Goal: Transaction & Acquisition: Download file/media

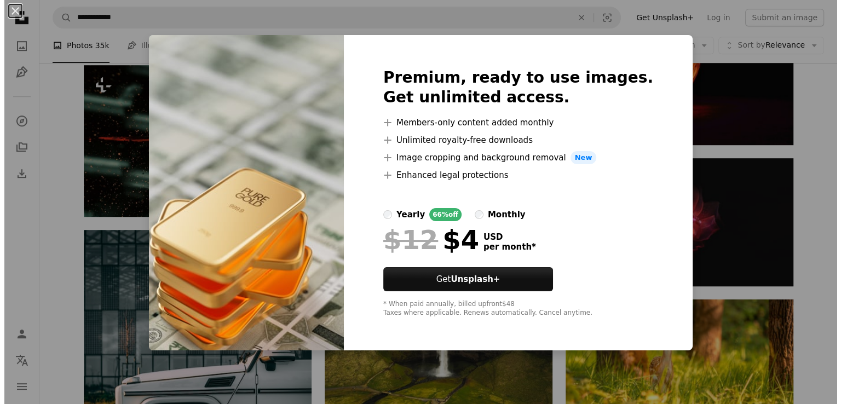
scroll to position [13658, 0]
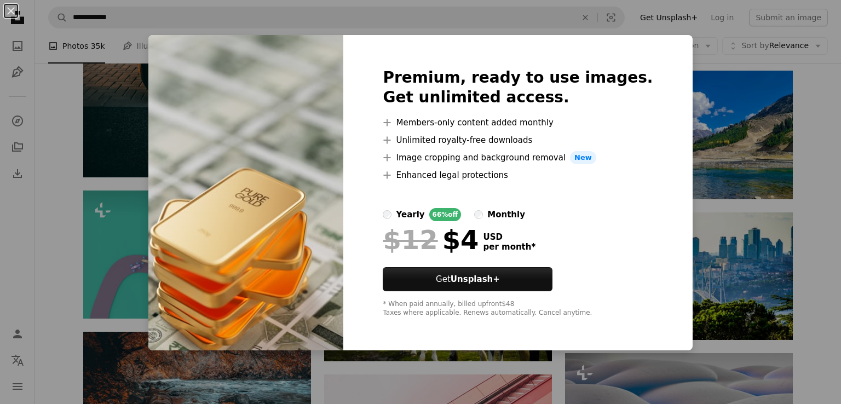
drag, startPoint x: 837, startPoint y: 340, endPoint x: 839, endPoint y: 398, distance: 58.1
click at [803, 222] on div "An X shape Premium, ready to use images. Get unlimited access. A plus sign Memb…" at bounding box center [420, 202] width 841 height 404
drag, startPoint x: 803, startPoint y: 222, endPoint x: 832, endPoint y: 357, distance: 138.8
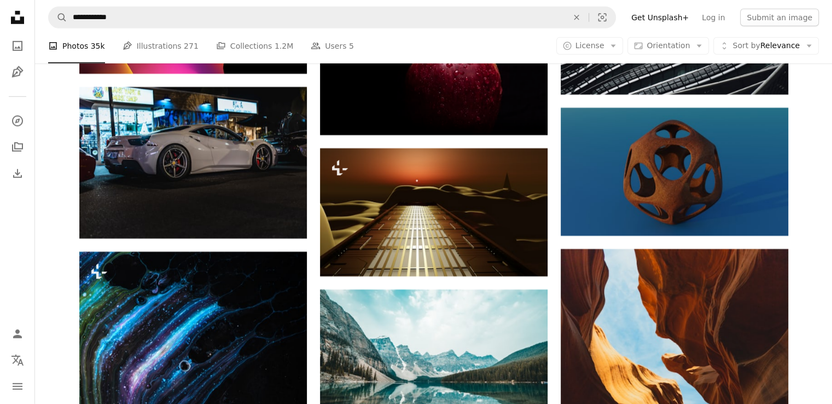
scroll to position [20213, 0]
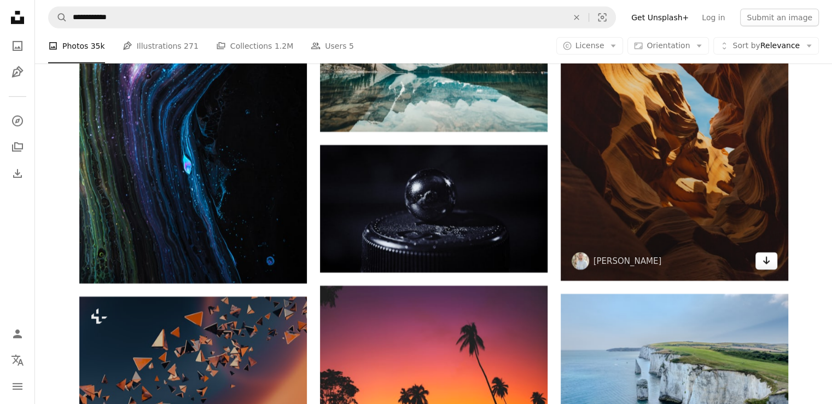
click at [766, 264] on icon "Download" at bounding box center [766, 261] width 7 height 8
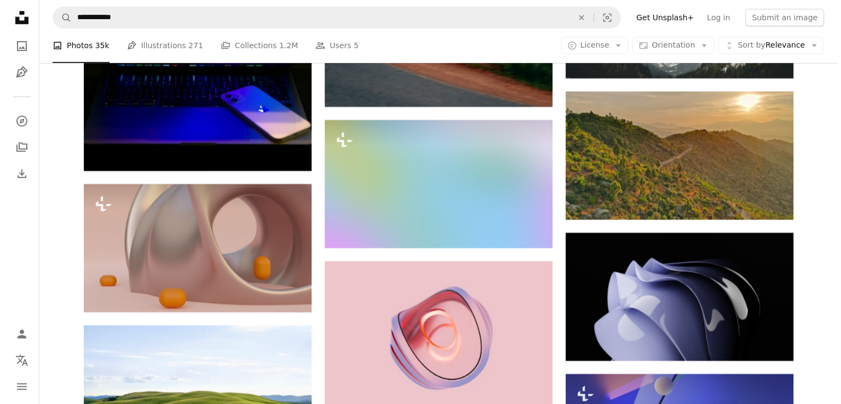
scroll to position [8528, 0]
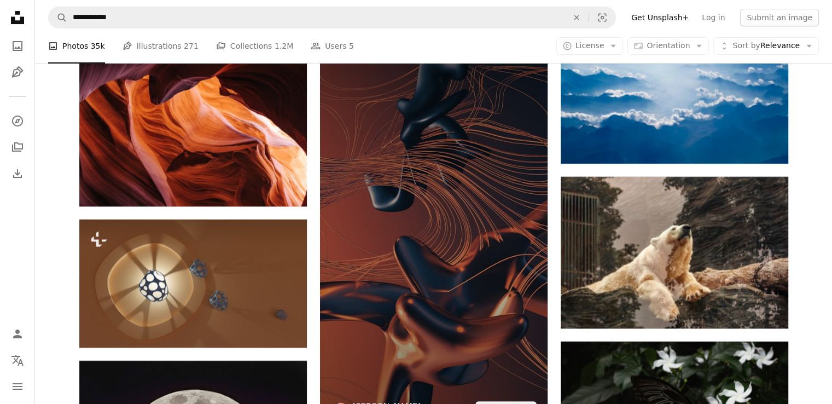
click at [504, 331] on img at bounding box center [434, 227] width 228 height 405
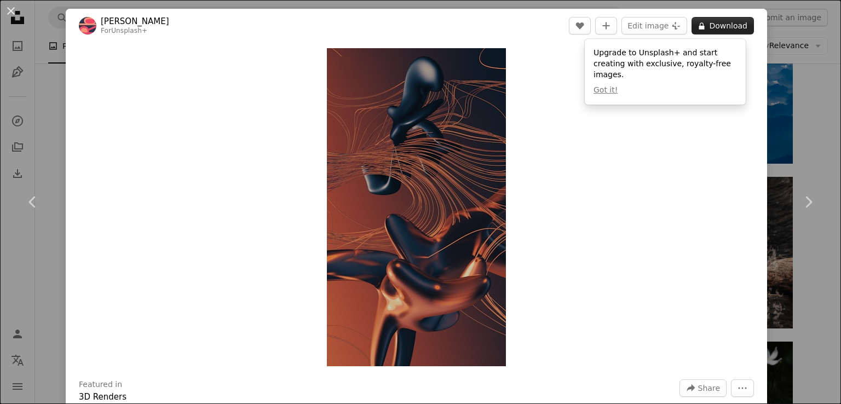
click at [709, 25] on button "A lock Download" at bounding box center [722, 26] width 62 height 18
